Goal: Task Accomplishment & Management: Use online tool/utility

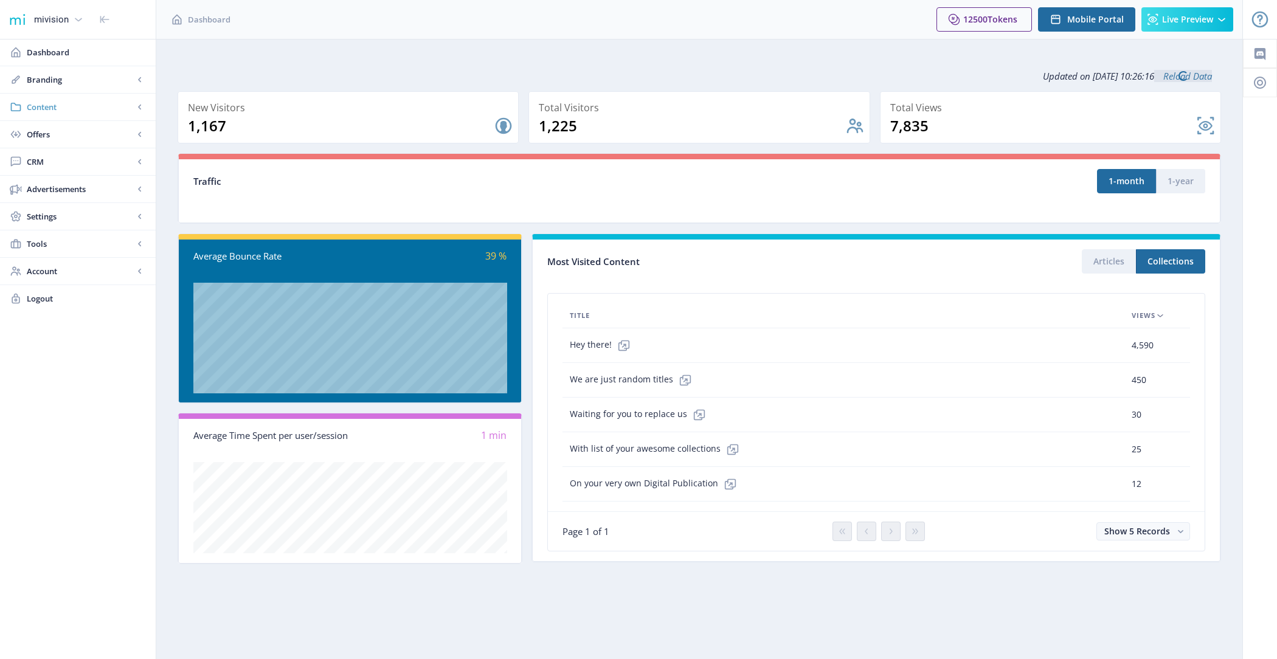
click at [61, 107] on span "Content" at bounding box center [80, 107] width 107 height 12
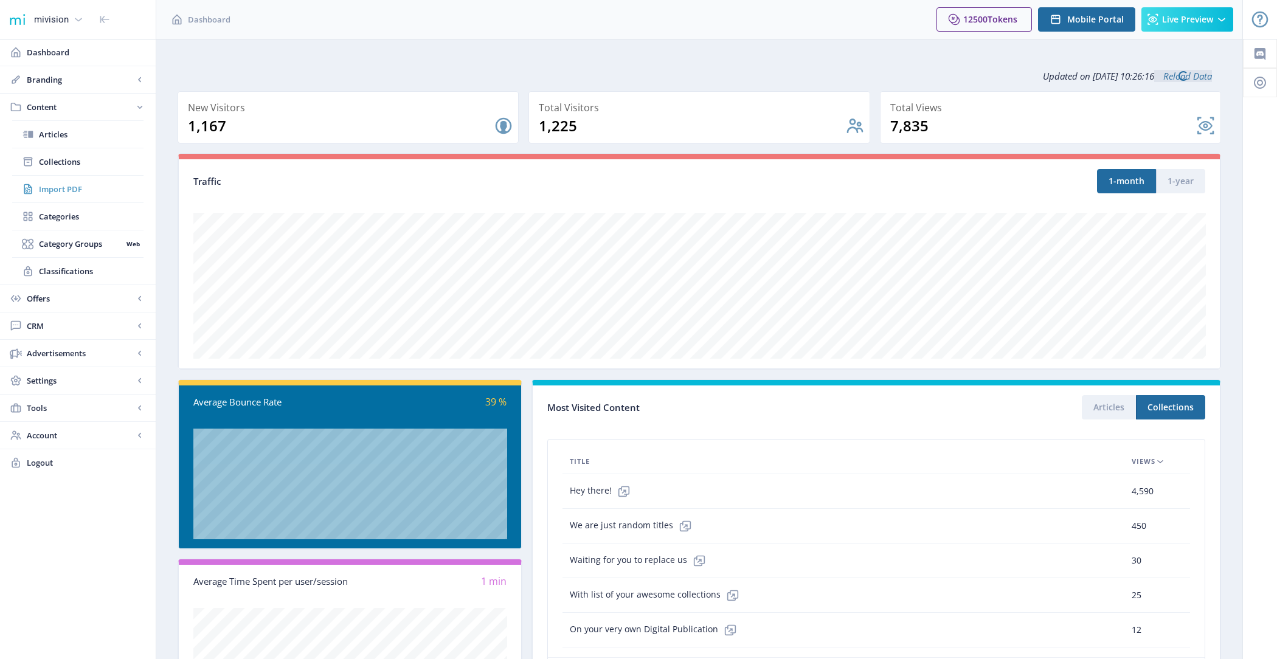
click at [83, 187] on span "Import PDF" at bounding box center [91, 189] width 105 height 12
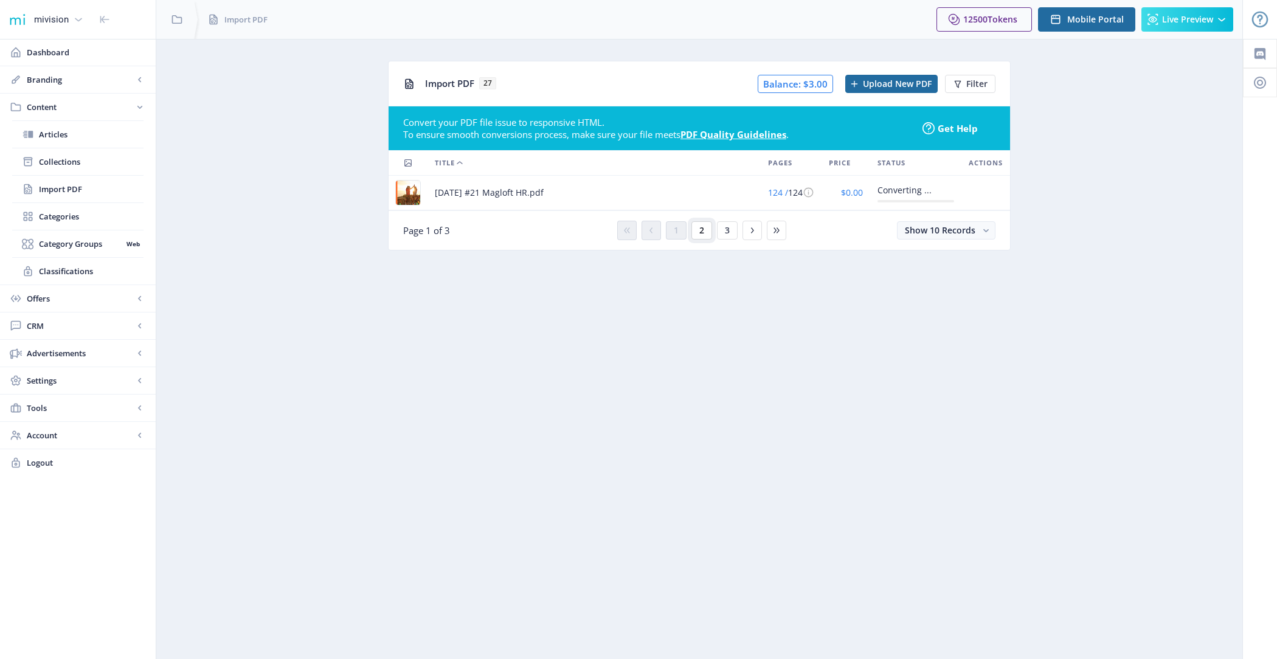
click at [703, 231] on span "2" at bounding box center [701, 231] width 5 height 10
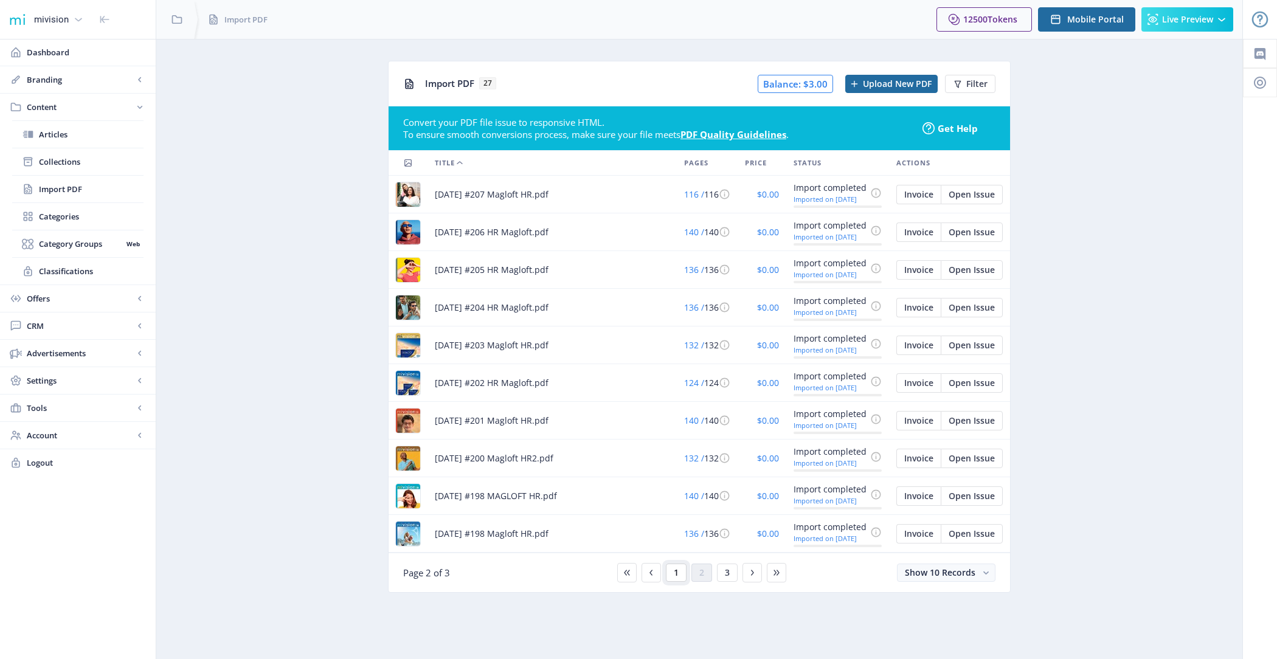
click at [674, 568] on span "1" at bounding box center [676, 573] width 5 height 10
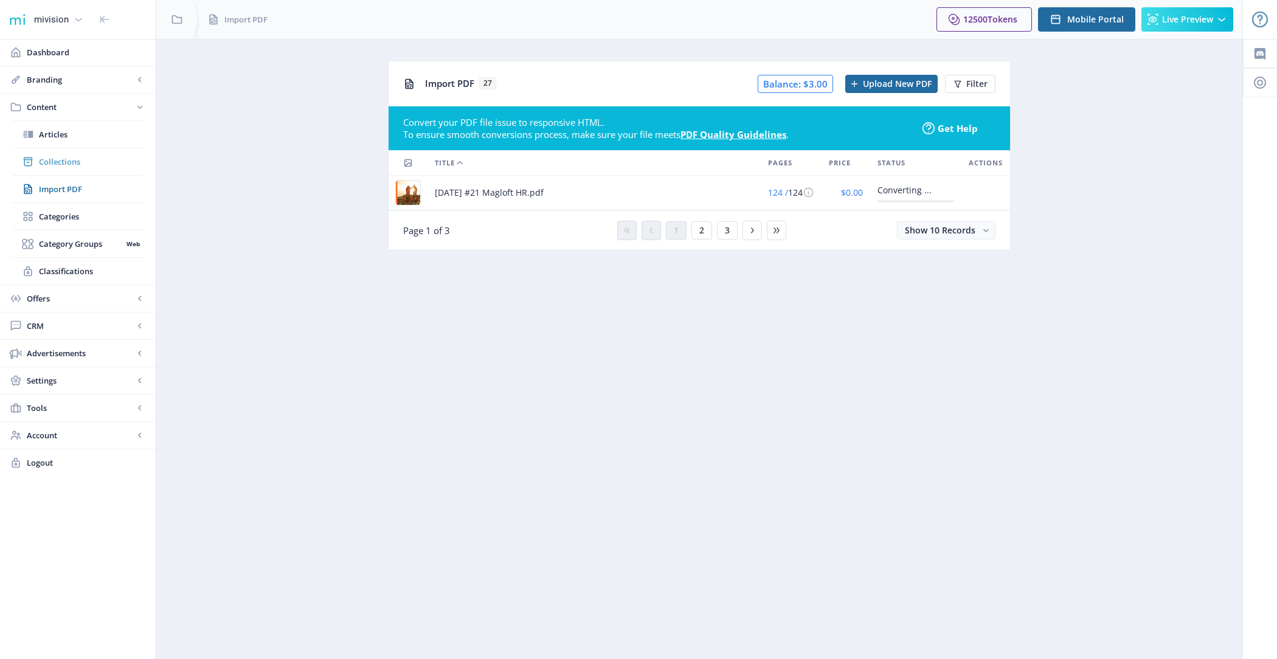
click at [92, 159] on span "Collections" at bounding box center [91, 162] width 105 height 12
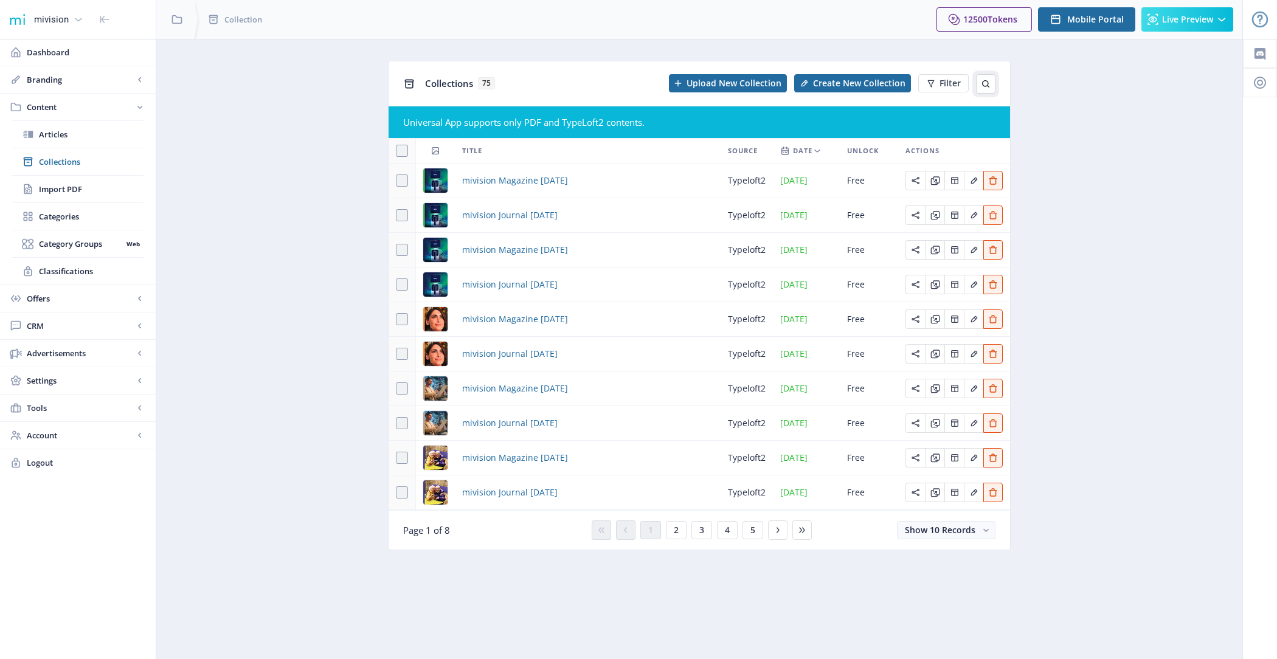
click at [982, 81] on icon at bounding box center [985, 84] width 10 height 10
click at [866, 81] on input "text" at bounding box center [898, 83] width 193 height 19
type input "october"
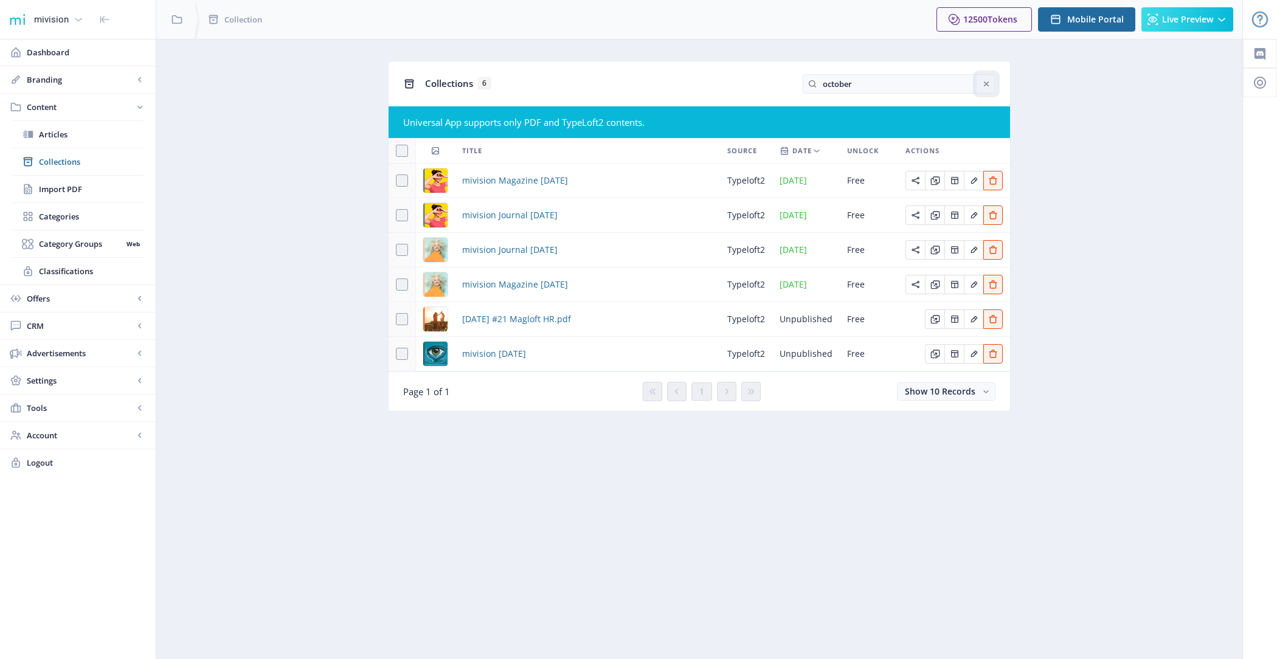
click at [991, 88] on button at bounding box center [985, 83] width 19 height 19
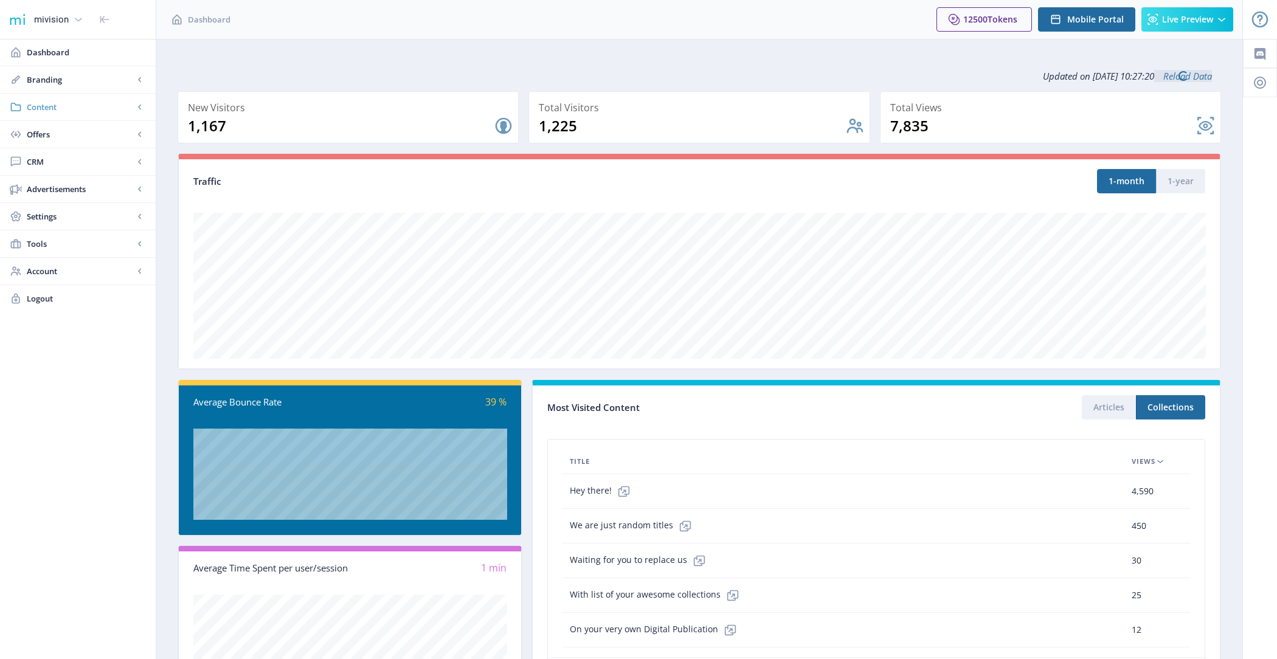
click at [65, 116] on link "Content" at bounding box center [78, 107] width 156 height 27
click at [88, 181] on link "Import PDF" at bounding box center [77, 189] width 131 height 27
